Goal: Information Seeking & Learning: Check status

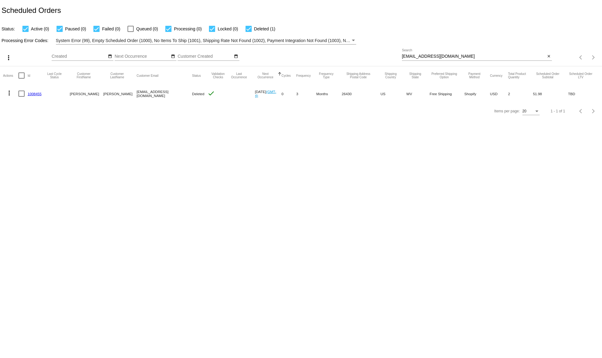
click at [456, 58] on input "beckah65@gmail.com" at bounding box center [474, 56] width 144 height 5
click at [455, 57] on input "beckah65@gmail.com" at bounding box center [474, 56] width 144 height 5
paste input "terrywilburn"
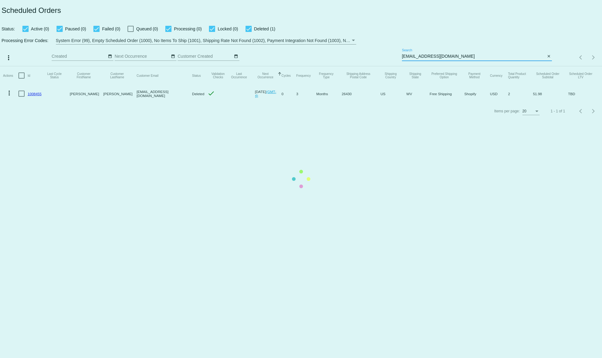
type input "[EMAIL_ADDRESS][DOMAIN_NAME]"
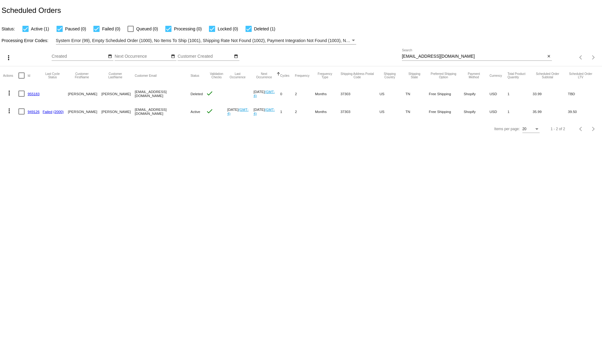
drag, startPoint x: 455, startPoint y: 59, endPoint x: 424, endPoint y: 60, distance: 31.0
click at [424, 60] on div "terrywilburn@gmail.com Search" at bounding box center [474, 55] width 144 height 12
click at [424, 53] on div "terrywilburn@gmail.com Search" at bounding box center [474, 55] width 144 height 12
click at [426, 55] on input "[EMAIL_ADDRESS][DOMAIN_NAME]" at bounding box center [474, 56] width 144 height 5
click at [427, 56] on input "[EMAIL_ADDRESS][DOMAIN_NAME]" at bounding box center [474, 56] width 144 height 5
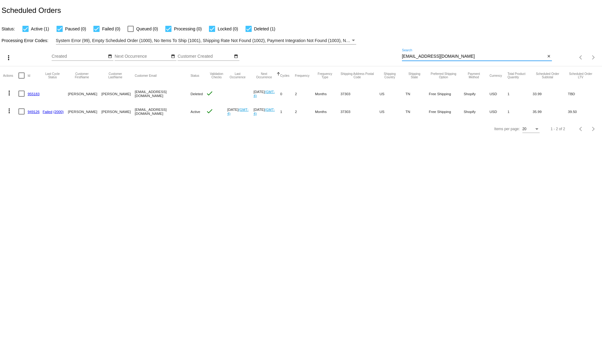
click at [427, 56] on input "[EMAIL_ADDRESS][DOMAIN_NAME]" at bounding box center [474, 56] width 144 height 5
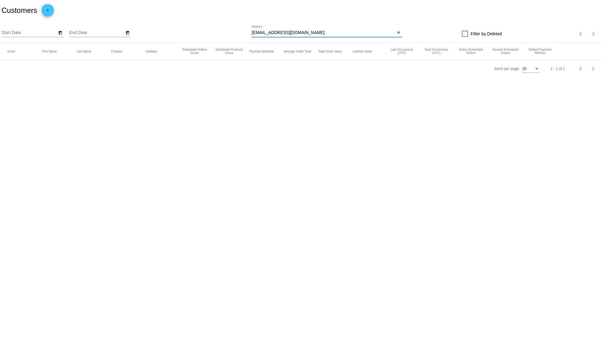
drag, startPoint x: 289, startPoint y: 33, endPoint x: 221, endPoint y: 38, distance: 68.6
click at [251, 35] on input "[EMAIL_ADDRESS][DOMAIN_NAME]" at bounding box center [323, 32] width 144 height 5
click at [275, 31] on input "[EMAIL_ADDRESS][DOMAIN_NAME]" at bounding box center [323, 32] width 144 height 5
click at [276, 32] on input "[EMAIL_ADDRESS][DOMAIN_NAME]" at bounding box center [323, 32] width 144 height 5
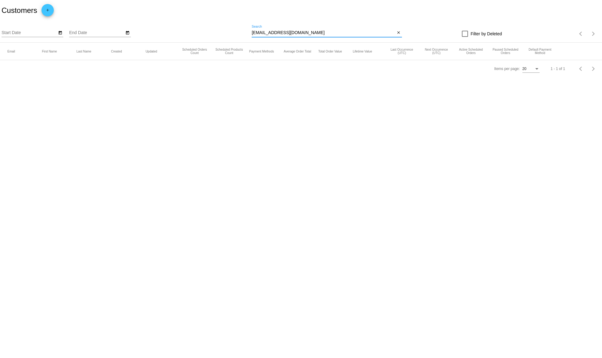
click at [276, 32] on input "[EMAIL_ADDRESS][DOMAIN_NAME]" at bounding box center [323, 32] width 144 height 5
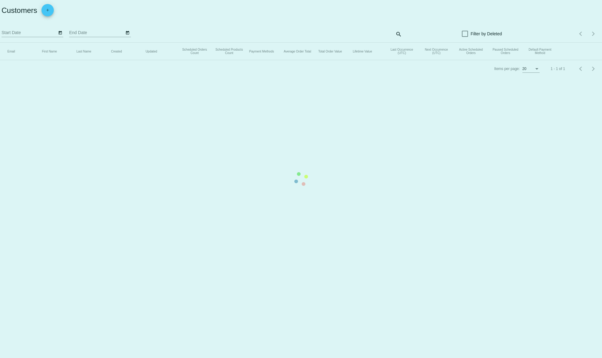
click at [399, 43] on mat-table "Email First Name Last Name Created Updated Scheduled Orders Count Scheduled Pro…" at bounding box center [301, 52] width 602 height 18
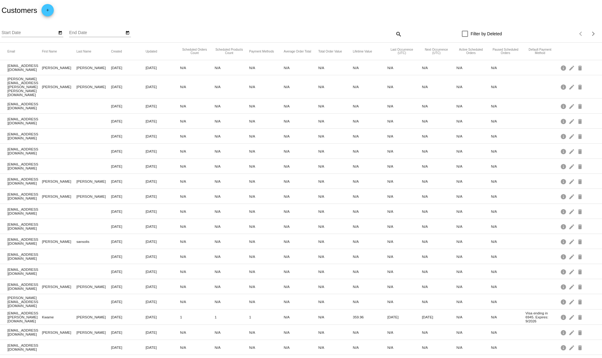
click at [401, 35] on mat-icon "search" at bounding box center [397, 34] width 7 height 10
click at [279, 28] on div "Search" at bounding box center [326, 31] width 150 height 12
click at [285, 33] on div "search" at bounding box center [326, 34] width 150 height 10
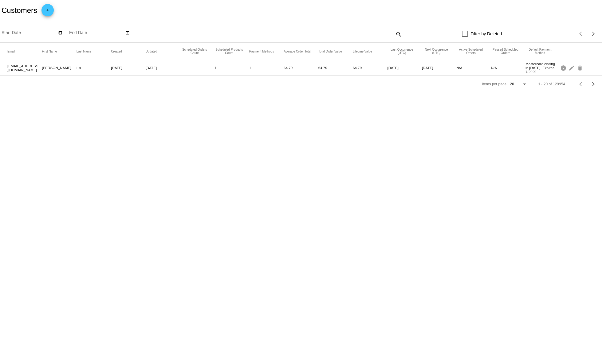
click at [397, 37] on mat-icon "search" at bounding box center [397, 34] width 7 height 10
click at [257, 35] on input "Search" at bounding box center [326, 32] width 150 height 5
click at [383, 21] on div "Start Date End Date search Filter by Deleted Items per page: 20 1 - 20 of 129954" at bounding box center [301, 32] width 602 height 22
click at [397, 35] on mat-icon "search" at bounding box center [397, 34] width 7 height 10
click at [279, 35] on input "Search" at bounding box center [326, 32] width 150 height 5
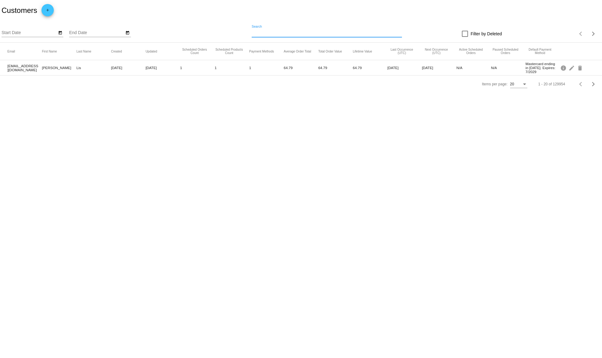
paste input "[EMAIL_ADDRESS][DOMAIN_NAME]"
type input "[EMAIL_ADDRESS][DOMAIN_NAME]"
click at [250, 31] on div "Start Date End Date" at bounding box center [127, 34] width 250 height 18
click at [251, 31] on div "Start Date End Date" at bounding box center [127, 34] width 250 height 18
click at [252, 32] on input "[EMAIL_ADDRESS][DOMAIN_NAME]" at bounding box center [323, 32] width 144 height 5
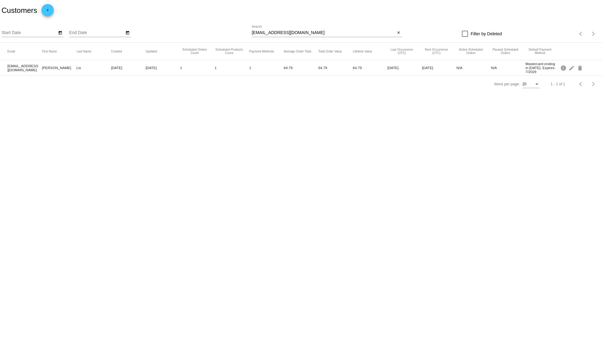
click at [252, 32] on input "[EMAIL_ADDRESS][DOMAIN_NAME]" at bounding box center [323, 32] width 144 height 5
click at [302, 31] on input "[EMAIL_ADDRESS][DOMAIN_NAME]" at bounding box center [323, 32] width 144 height 5
